Goal: Navigation & Orientation: Go to known website

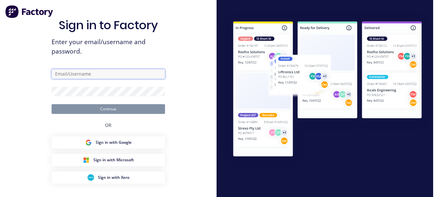
click at [108, 76] on input "text" at bounding box center [108, 74] width 113 height 10
click at [90, 74] on input "text" at bounding box center [108, 74] width 113 height 10
click at [62, 75] on input "text" at bounding box center [108, 74] width 113 height 10
